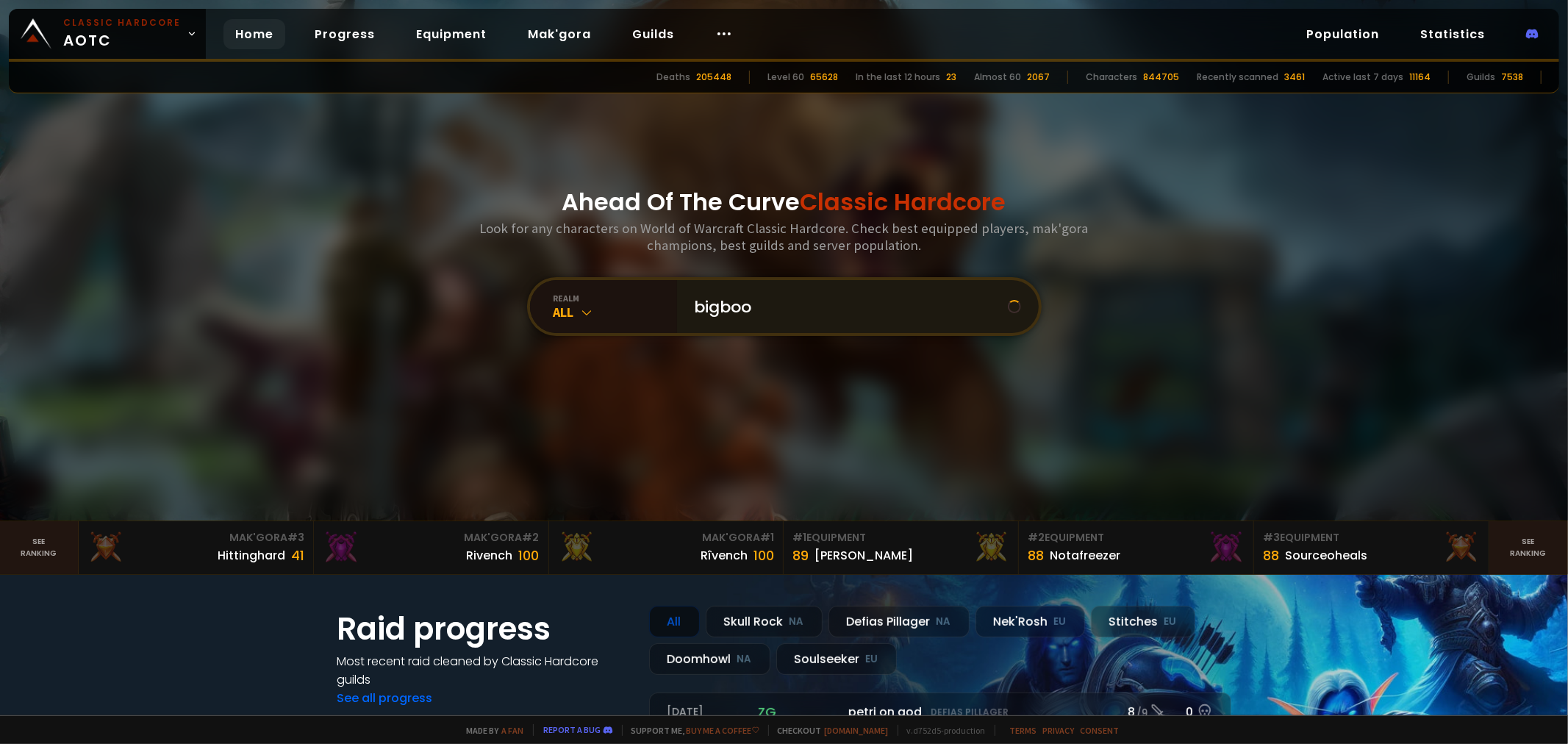
type input "bigbooy"
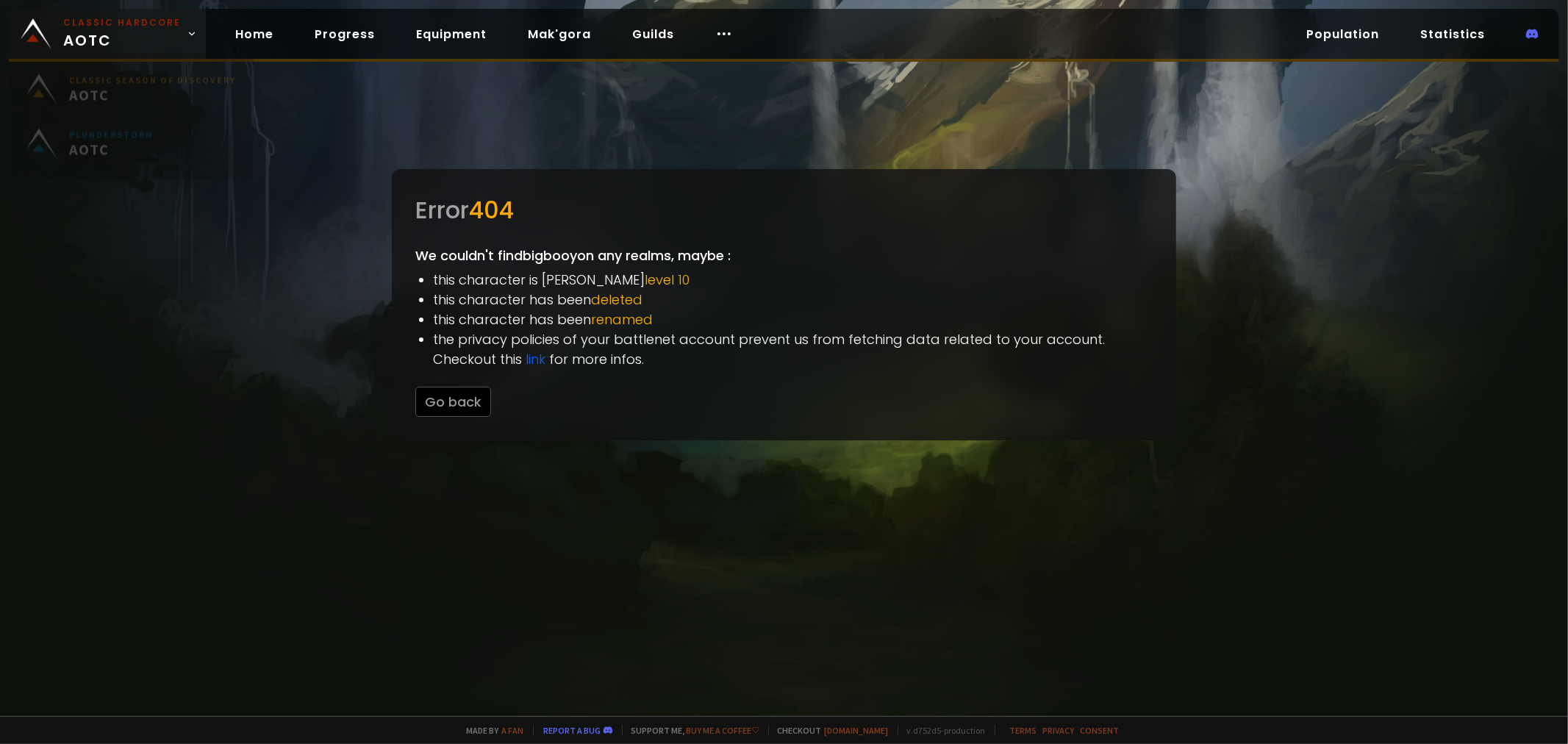
click at [137, 31] on span "Classic Hardcore AOTC" at bounding box center [122, 34] width 117 height 35
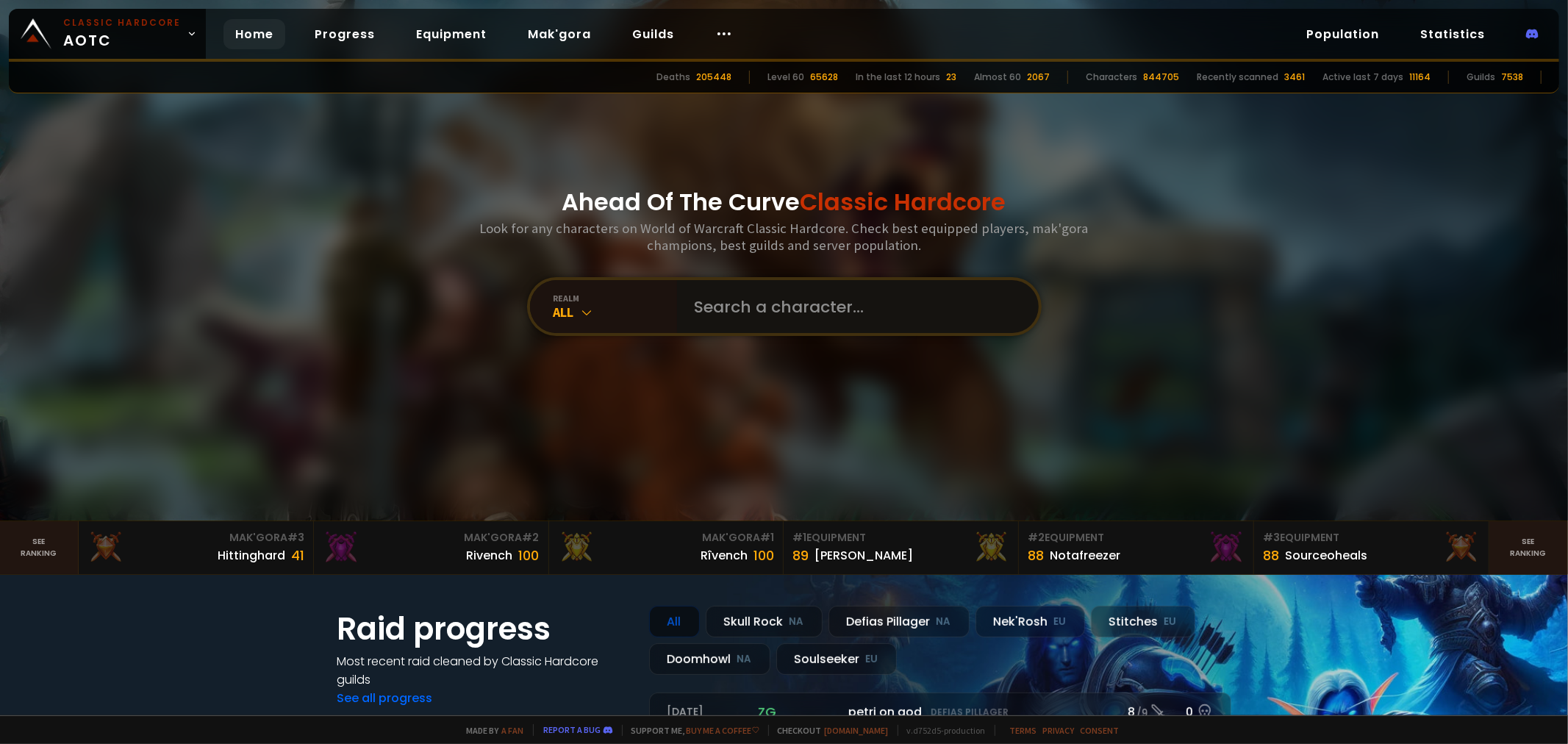
click at [703, 285] on input "text" at bounding box center [853, 307] width 335 height 53
type input "bigbooy"
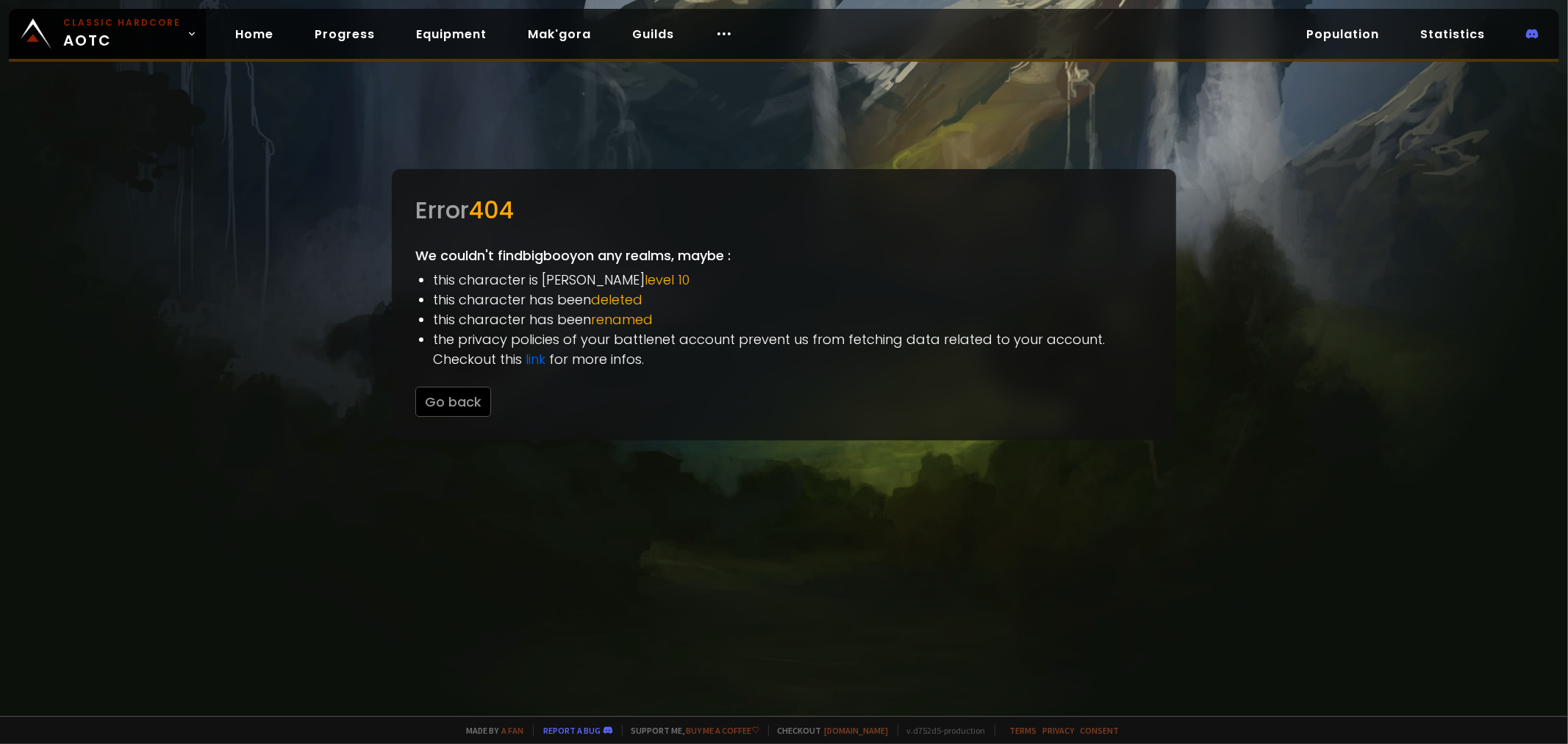
drag, startPoint x: 905, startPoint y: 324, endPoint x: 894, endPoint y: 324, distance: 11.0
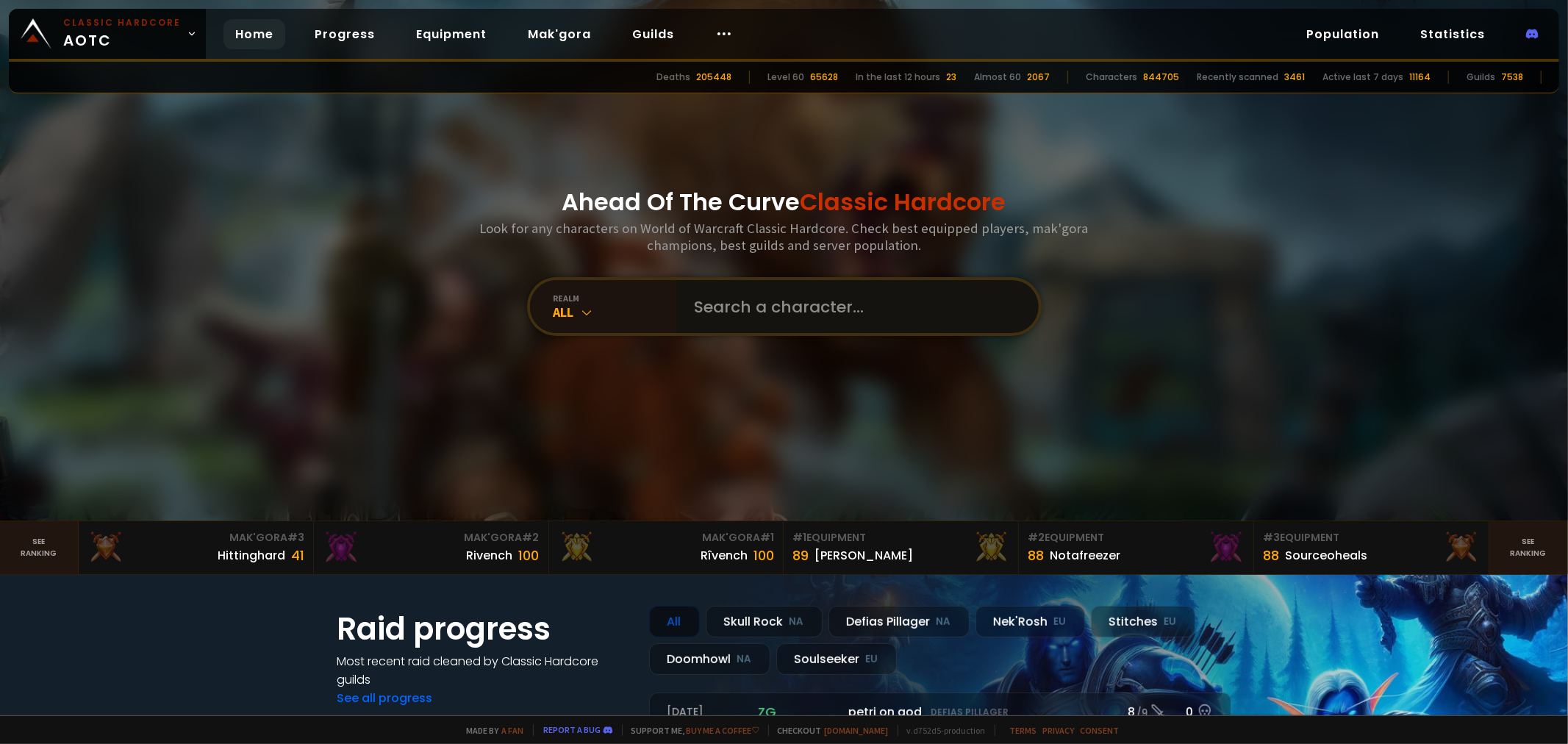
click at [782, 302] on input "text" at bounding box center [853, 307] width 335 height 53
type input "pycb"
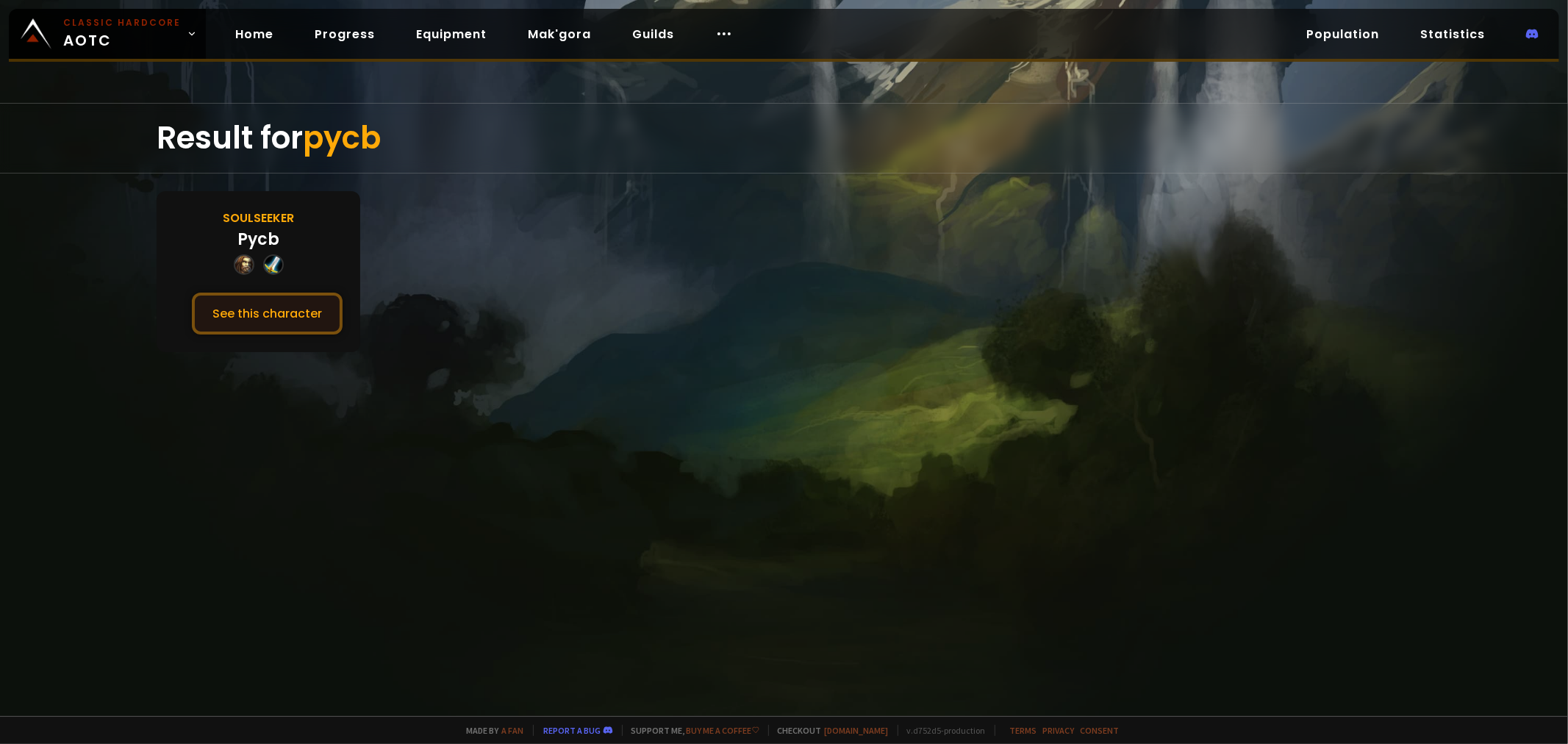
click at [295, 298] on button "See this character" at bounding box center [267, 313] width 150 height 42
